Goal: Transaction & Acquisition: Download file/media

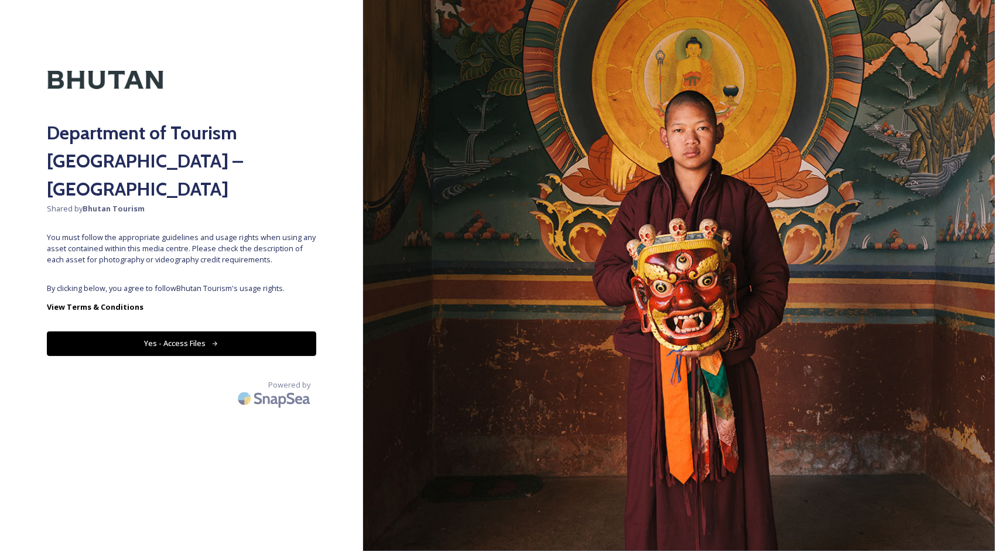
click at [200, 332] on button "Yes - Access Files" at bounding box center [181, 344] width 269 height 24
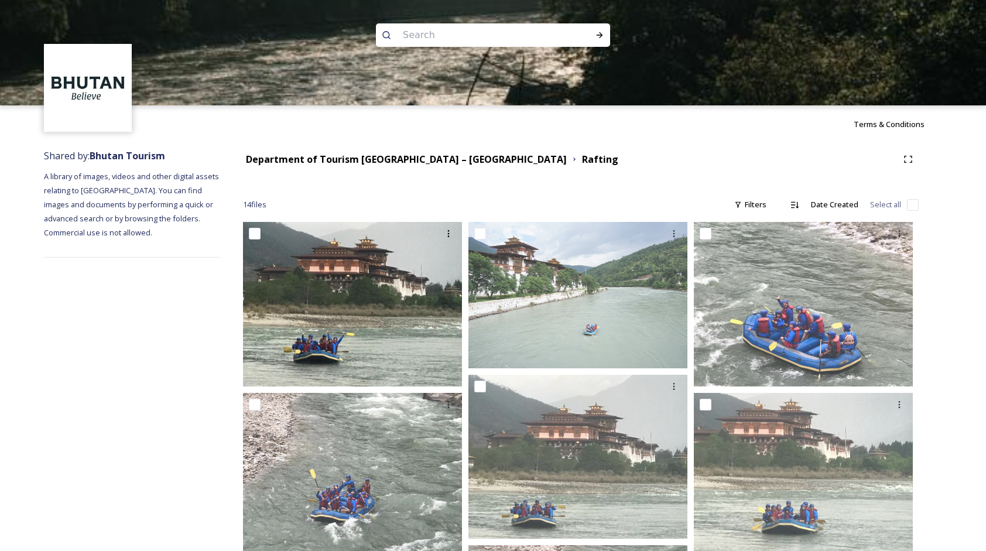
click at [349, 166] on div at bounding box center [493, 157] width 986 height 105
click at [351, 160] on div at bounding box center [493, 157] width 986 height 105
click at [372, 162] on div at bounding box center [493, 157] width 986 height 105
click at [498, 159] on div at bounding box center [493, 157] width 986 height 105
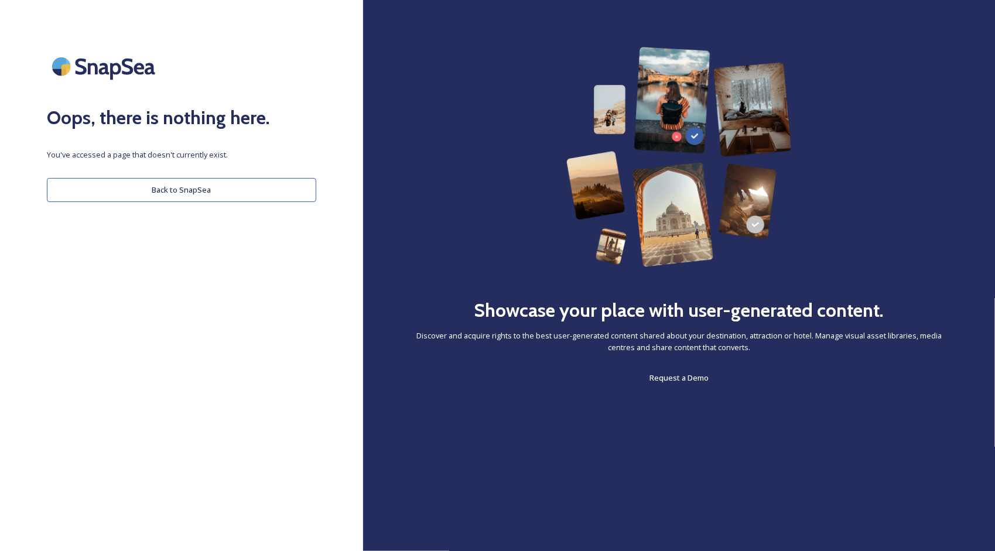
click at [254, 196] on button "Back to SnapSea" at bounding box center [181, 190] width 269 height 24
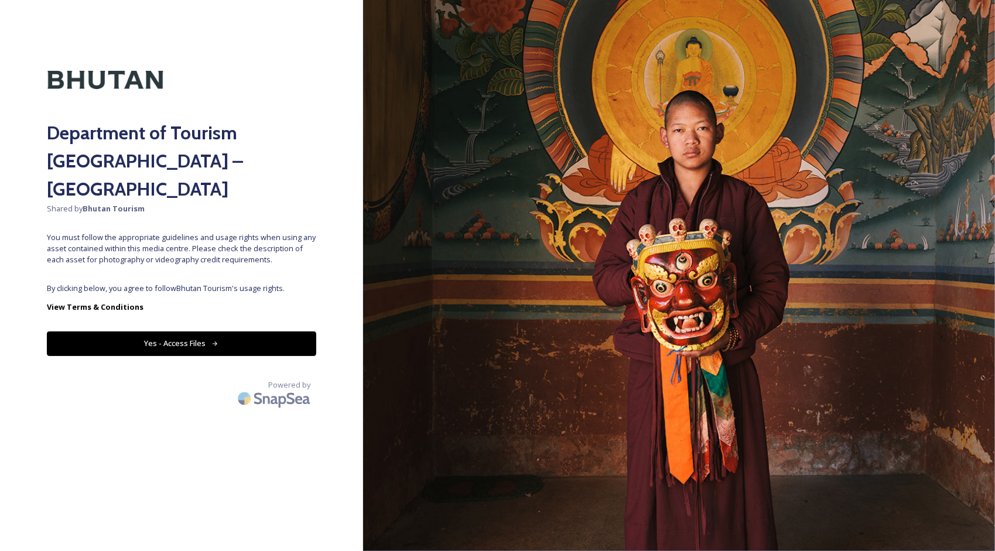
click at [182, 332] on button "Yes - Access Files" at bounding box center [181, 344] width 269 height 24
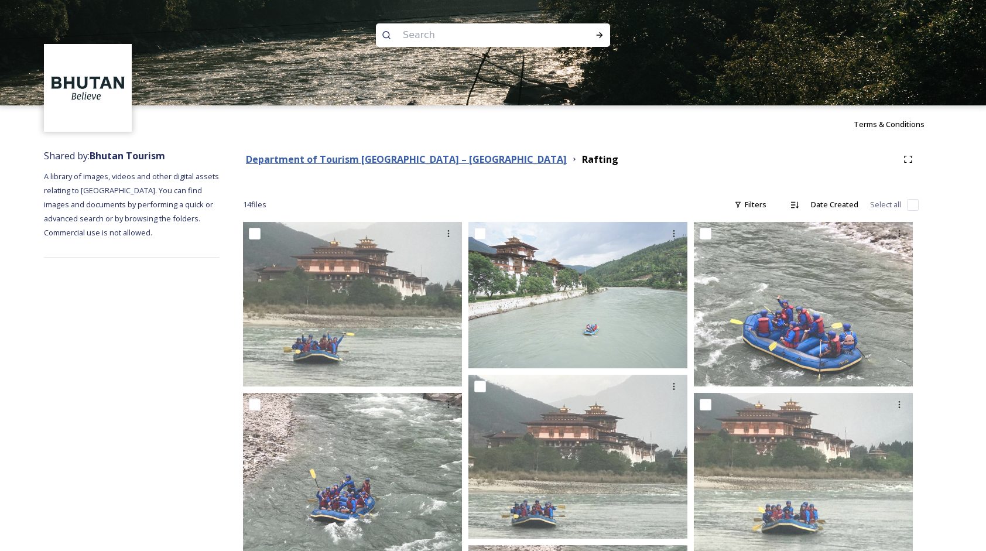
click at [387, 162] on strong "Department of Tourism [GEOGRAPHIC_DATA] – [GEOGRAPHIC_DATA]" at bounding box center [406, 159] width 321 height 13
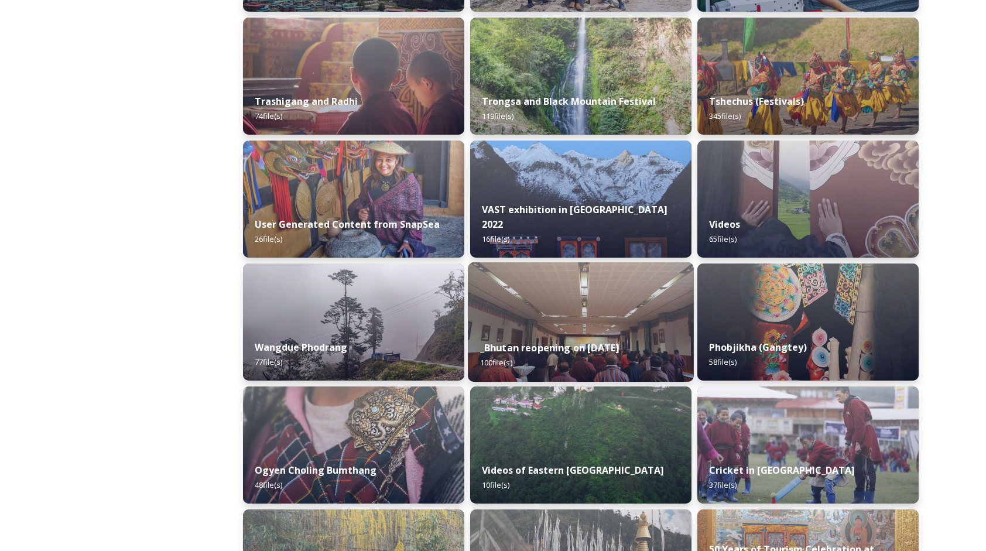
scroll to position [1582, 0]
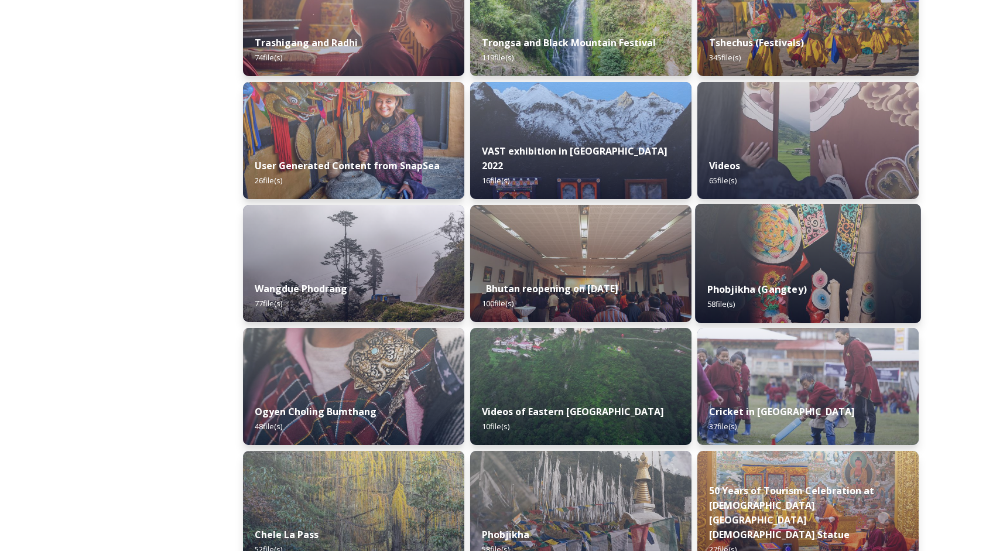
click at [814, 263] on img at bounding box center [808, 263] width 226 height 119
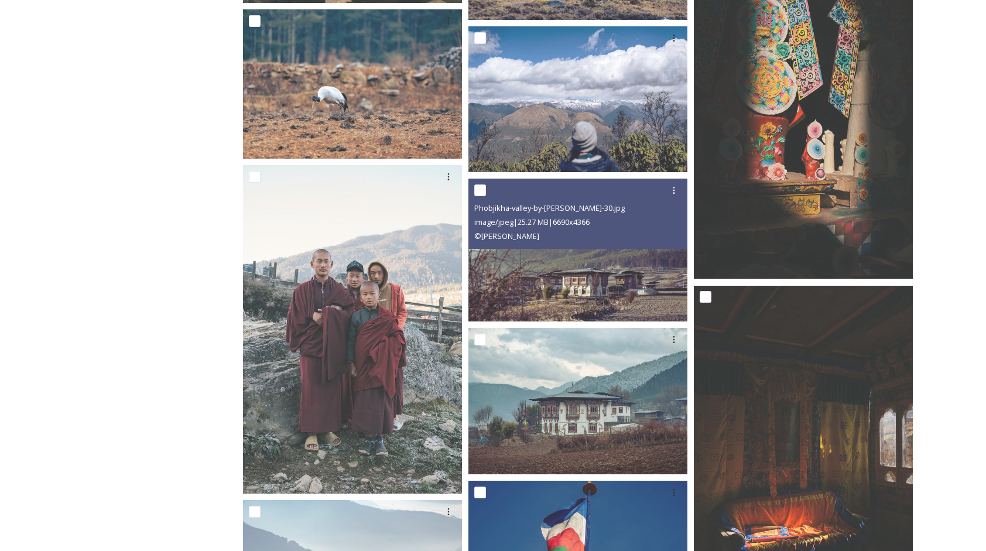
scroll to position [3104, 0]
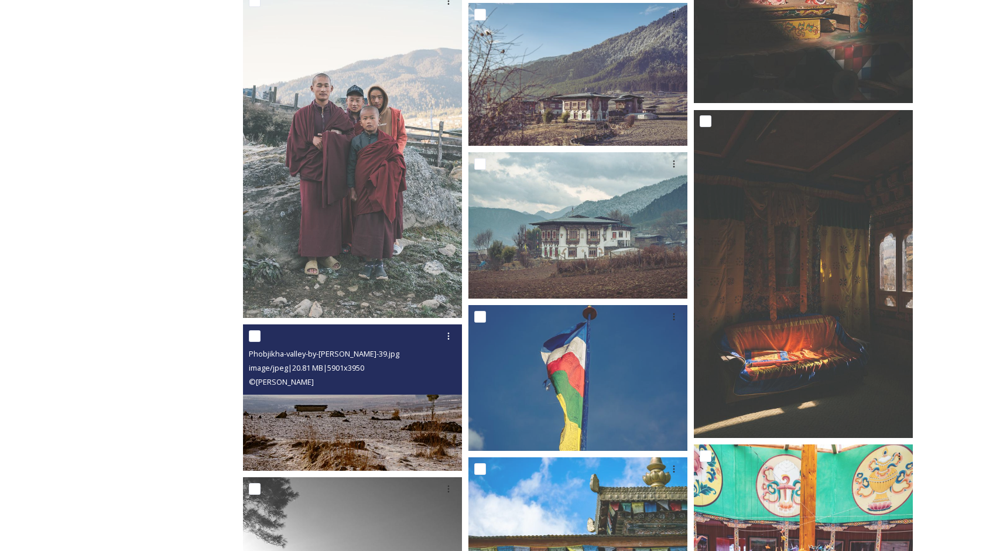
click at [390, 364] on div "image/jpeg | 20.81 MB | 5901 x 3950" at bounding box center [354, 368] width 210 height 14
click at [346, 431] on img at bounding box center [352, 398] width 219 height 147
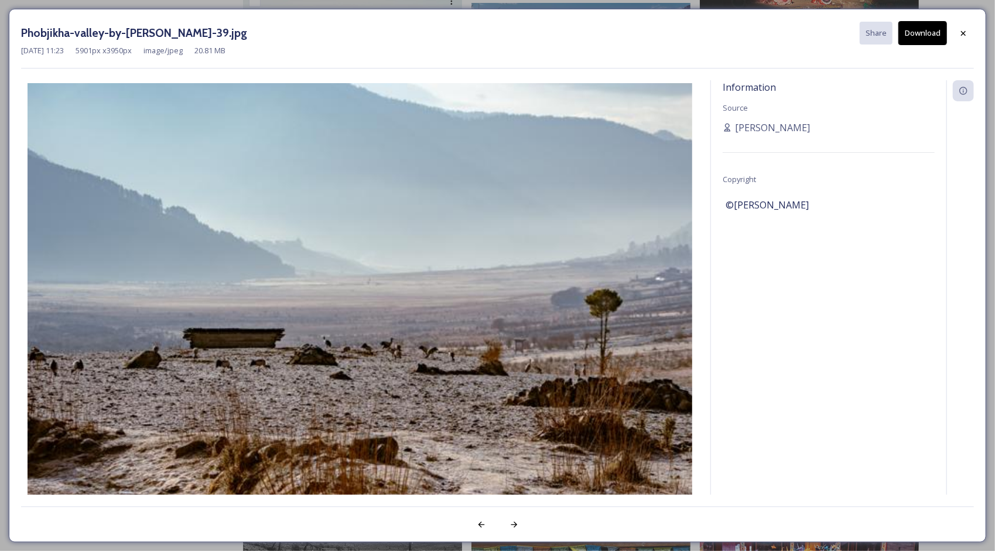
click at [928, 28] on button "Download" at bounding box center [923, 33] width 49 height 24
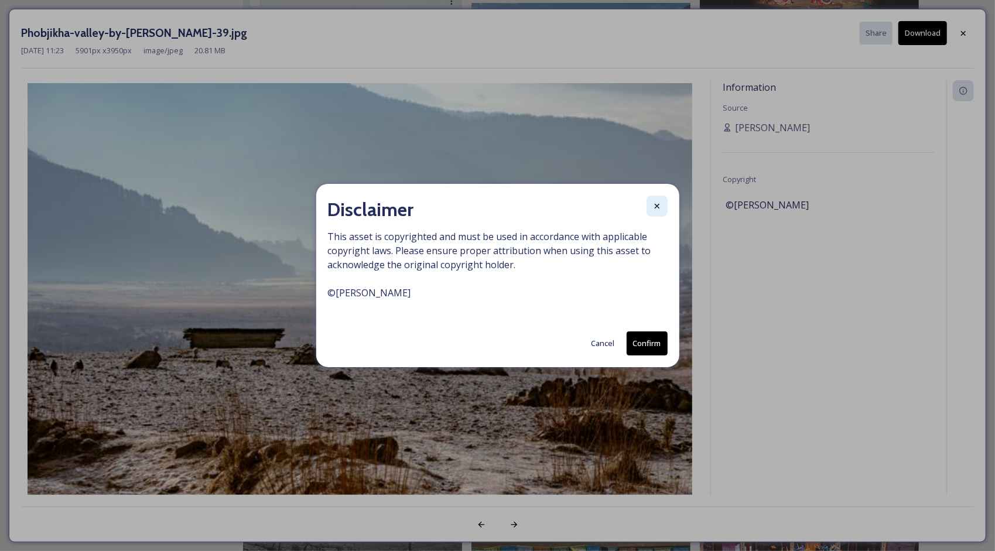
click at [655, 210] on icon at bounding box center [657, 205] width 9 height 9
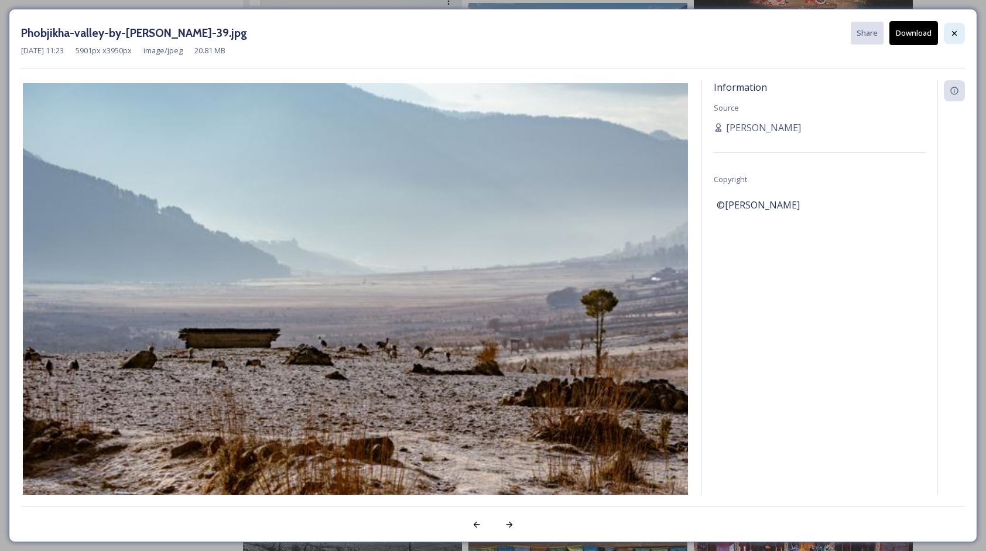
click at [957, 33] on icon at bounding box center [954, 33] width 9 height 9
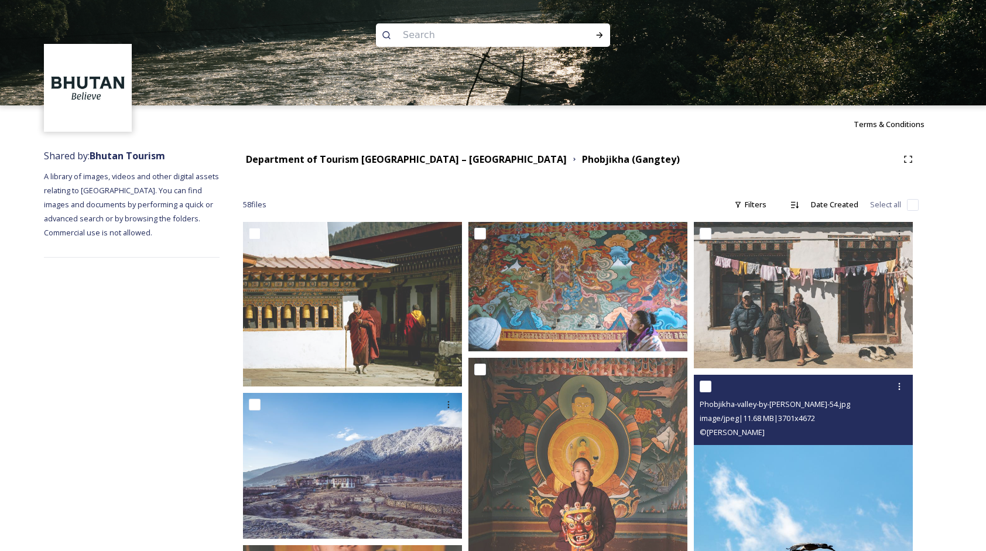
scroll to position [234, 0]
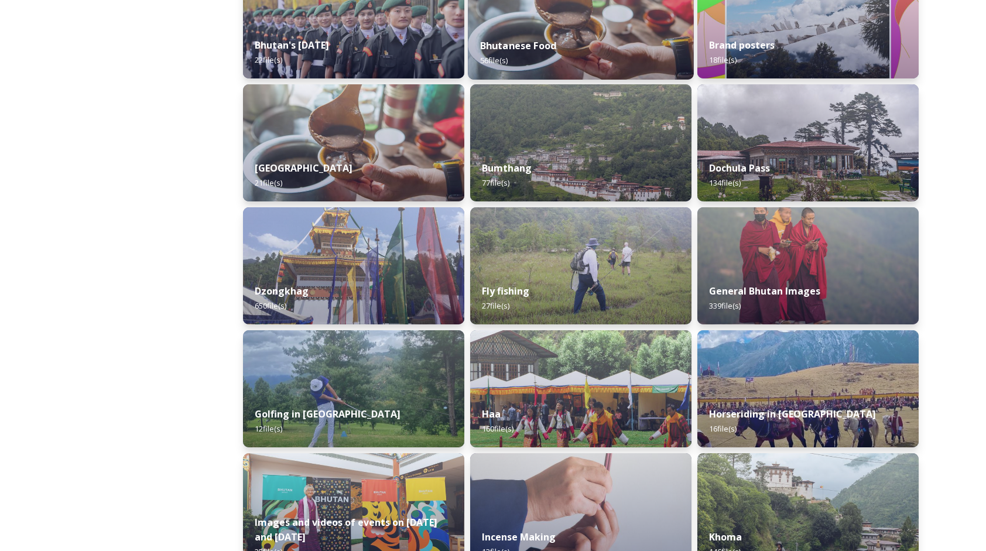
scroll to position [351, 0]
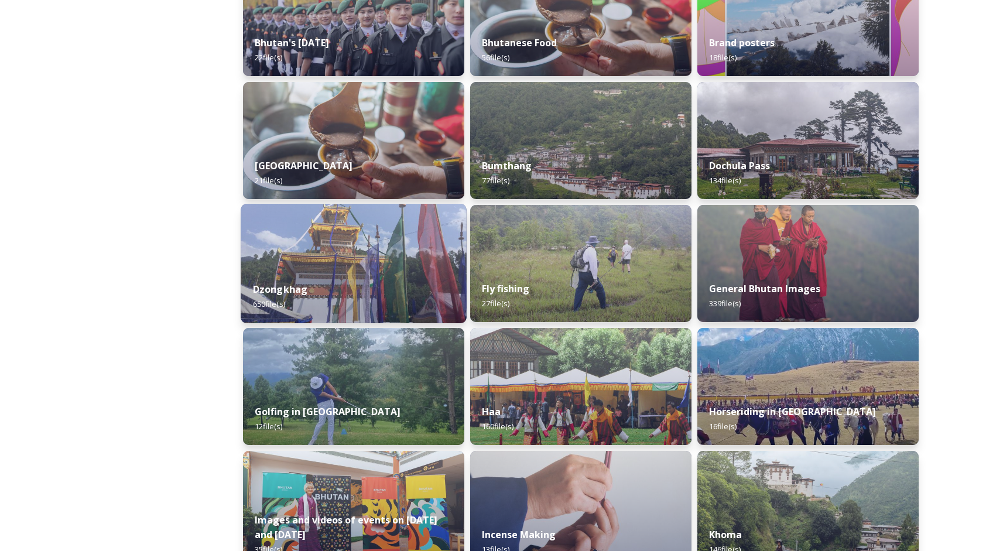
click at [411, 282] on div "Dzongkhag 650 file(s)" at bounding box center [354, 296] width 226 height 53
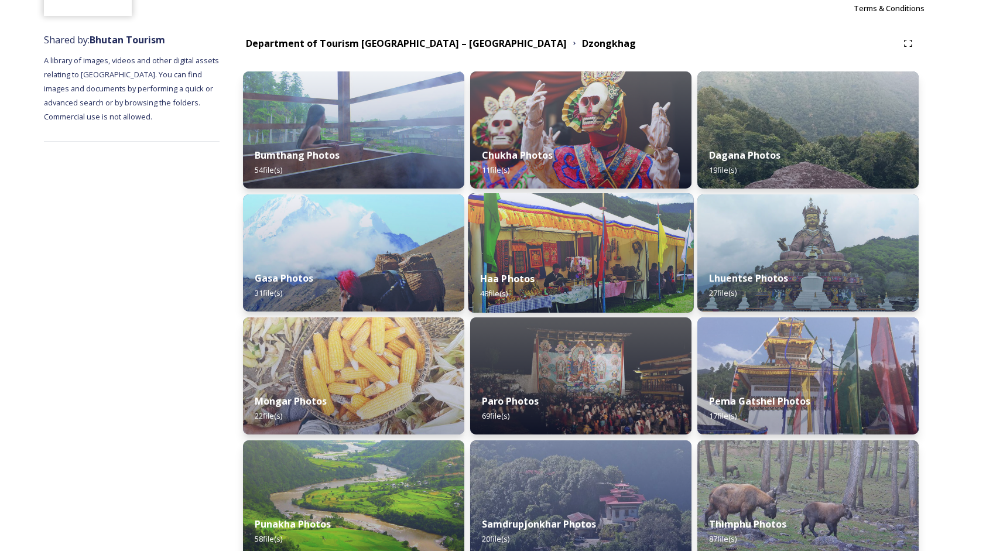
scroll to position [117, 0]
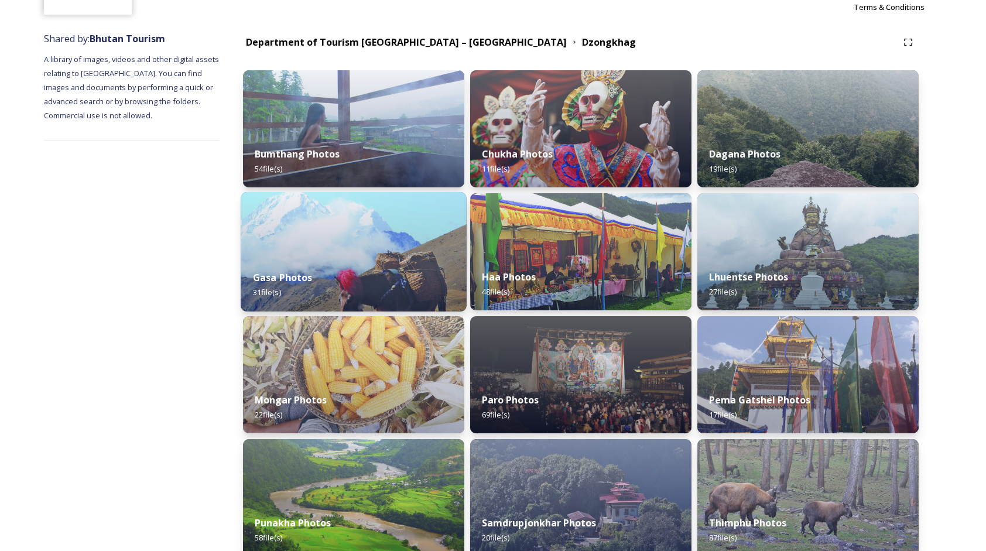
click at [388, 282] on div "Gasa Photos 31 file(s)" at bounding box center [354, 284] width 226 height 53
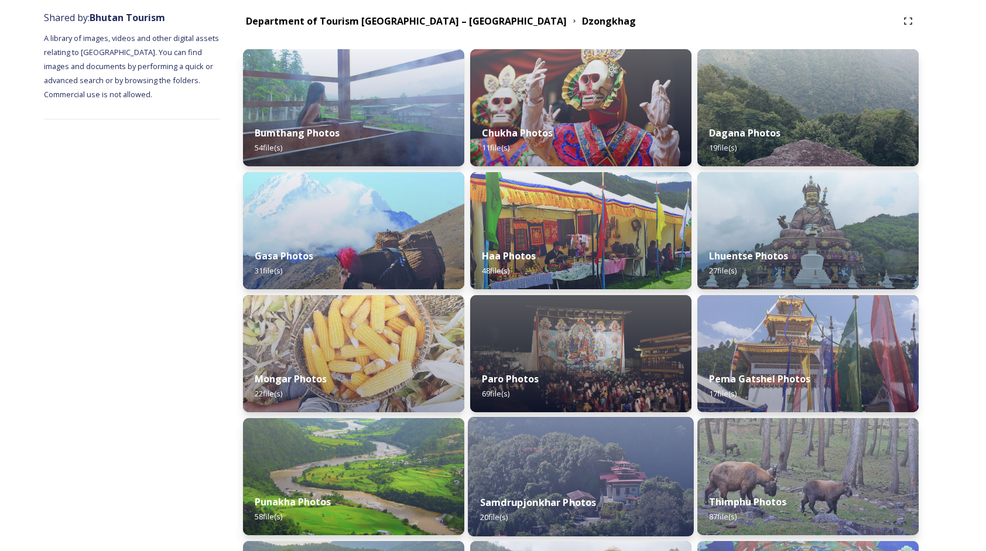
scroll to position [234, 0]
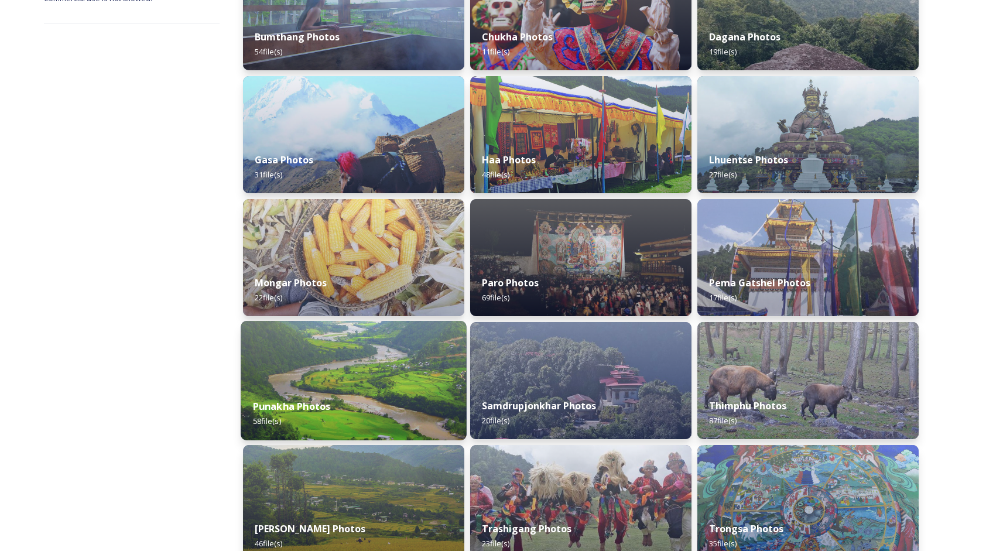
click at [417, 387] on img at bounding box center [354, 380] width 226 height 119
